Goal: Navigation & Orientation: Find specific page/section

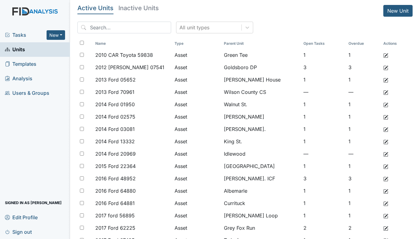
click at [19, 33] on span "Tasks" at bounding box center [26, 34] width 42 height 7
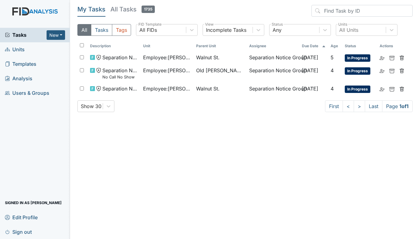
click at [24, 47] on span "Units" at bounding box center [15, 50] width 20 height 10
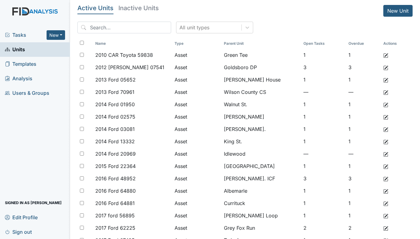
click at [23, 31] on span "Tasks" at bounding box center [26, 34] width 42 height 7
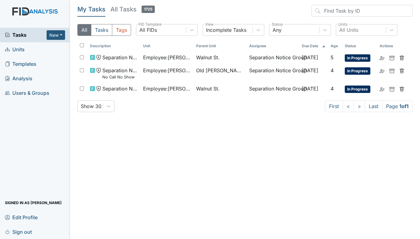
click at [18, 48] on span "Units" at bounding box center [15, 50] width 20 height 10
